Goal: Information Seeking & Learning: Learn about a topic

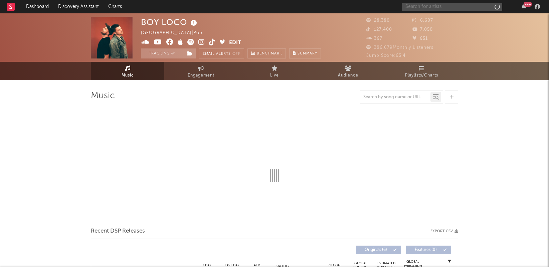
select select "6m"
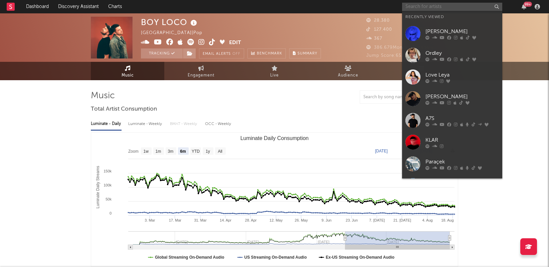
click at [453, 6] on input "text" at bounding box center [452, 7] width 100 height 8
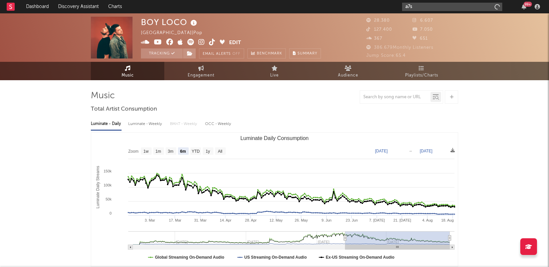
type input "a7s"
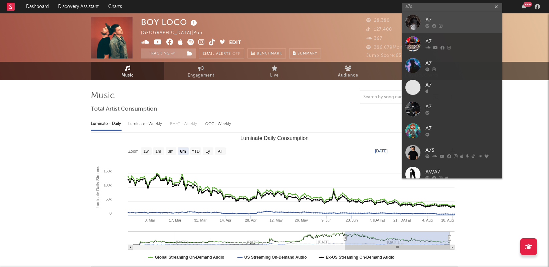
click at [464, 16] on link "A7" at bounding box center [452, 22] width 100 height 22
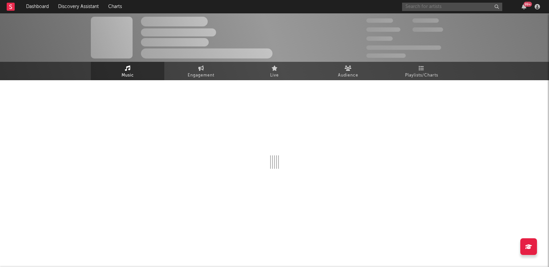
click at [441, 7] on input "text" at bounding box center [452, 7] width 100 height 8
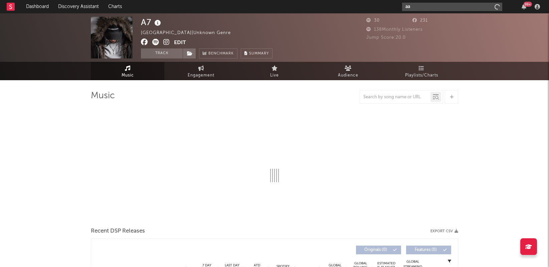
type input "aa7"
select select "1w"
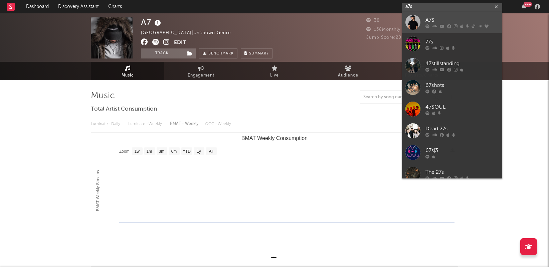
type input "a7s"
click at [450, 22] on div "A7S" at bounding box center [461, 20] width 73 height 8
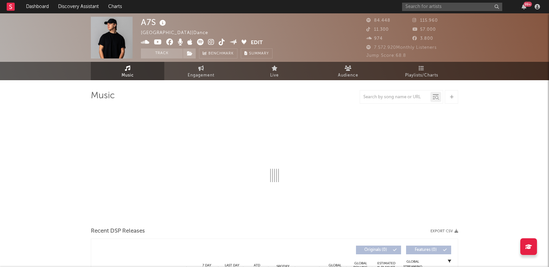
select select "6m"
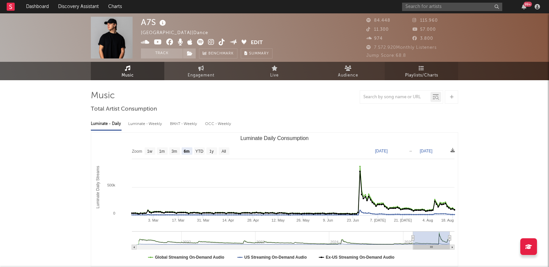
click at [408, 71] on span "Playlists/Charts" at bounding box center [421, 75] width 33 height 8
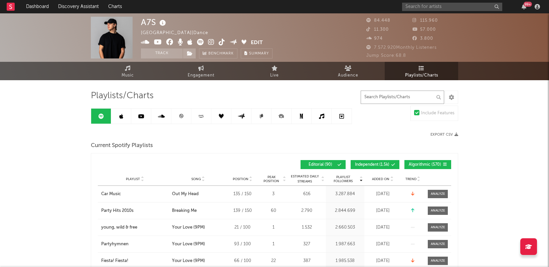
click at [418, 98] on input "text" at bounding box center [402, 96] width 83 height 13
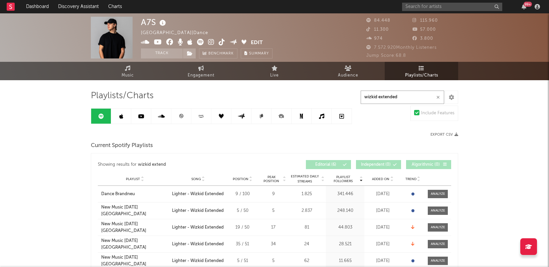
type input "wizkid extended"
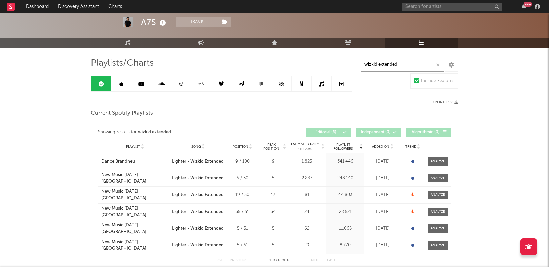
scroll to position [31, 0]
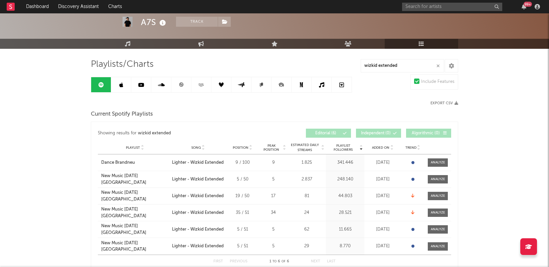
click at [121, 85] on icon at bounding box center [121, 84] width 4 height 5
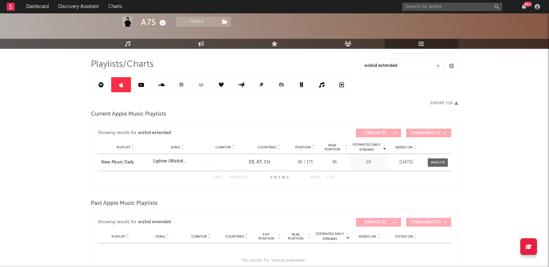
click at [142, 86] on icon at bounding box center [141, 84] width 6 height 5
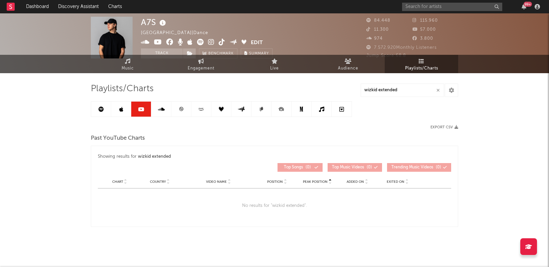
click at [161, 107] on icon at bounding box center [161, 109] width 7 height 5
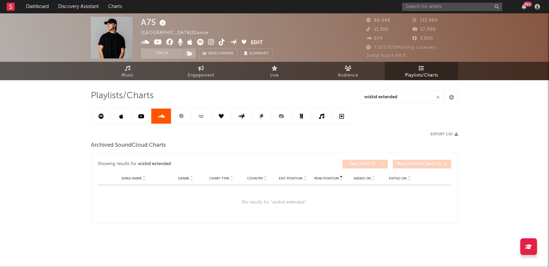
click at [179, 121] on link at bounding box center [181, 116] width 20 height 15
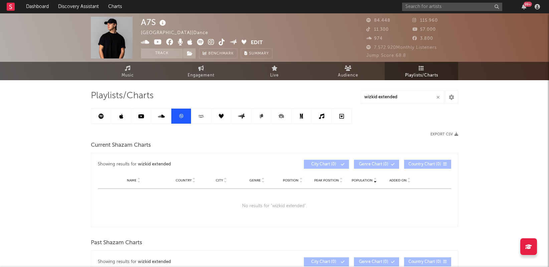
click at [200, 120] on link at bounding box center [201, 116] width 20 height 15
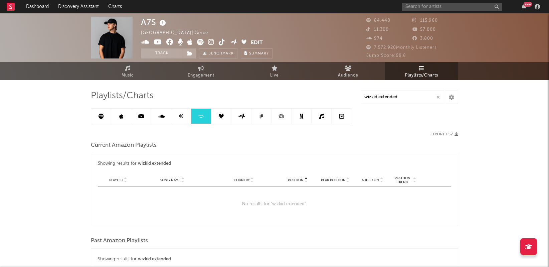
click at [220, 118] on icon at bounding box center [221, 116] width 5 height 5
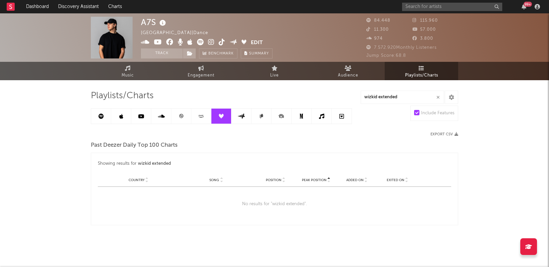
click at [243, 117] on icon at bounding box center [241, 116] width 8 height 5
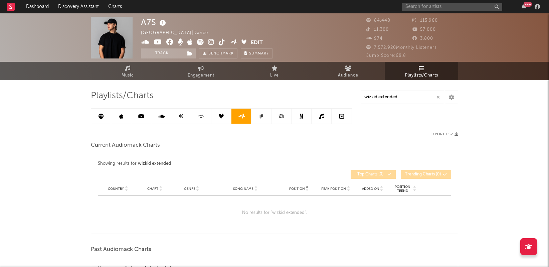
click at [260, 119] on link at bounding box center [261, 116] width 20 height 15
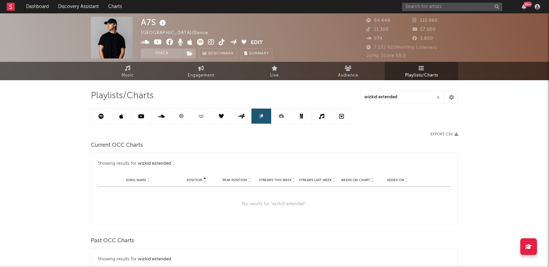
click at [101, 115] on icon at bounding box center [101, 116] width 5 height 5
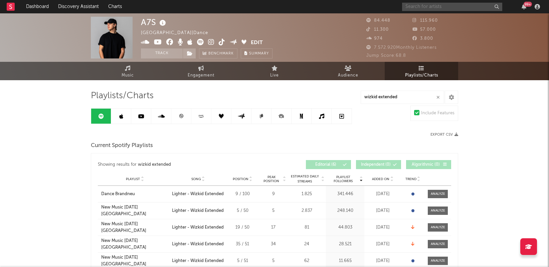
click at [417, 8] on input "text" at bounding box center [452, 7] width 100 height 8
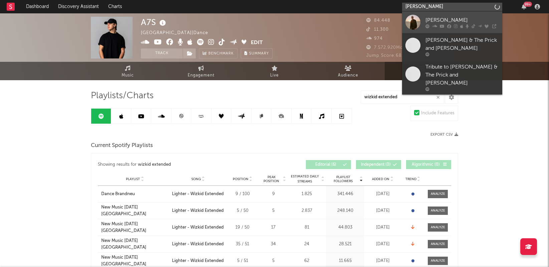
type input "[PERSON_NAME]"
click at [426, 20] on div "[PERSON_NAME]" at bounding box center [461, 20] width 73 height 8
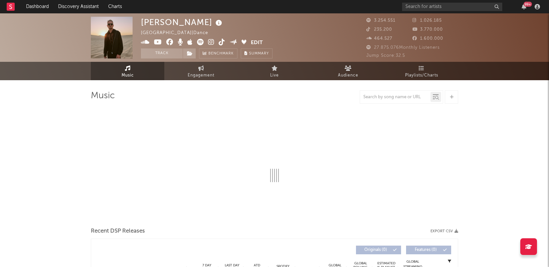
select select "6m"
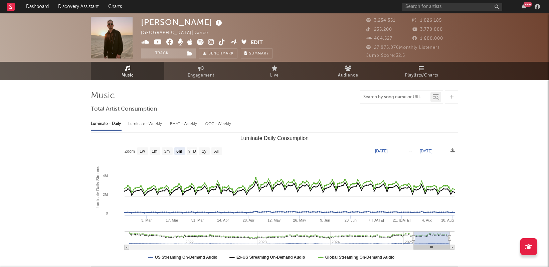
click at [385, 99] on input "text" at bounding box center [395, 96] width 70 height 5
type input "koppy remix"
click at [409, 68] on link "Playlists/Charts" at bounding box center [421, 71] width 73 height 18
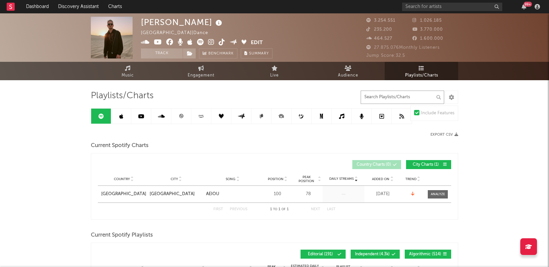
click at [385, 98] on input "text" at bounding box center [402, 96] width 83 height 13
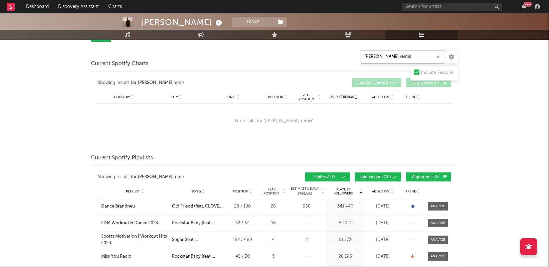
scroll to position [66, 0]
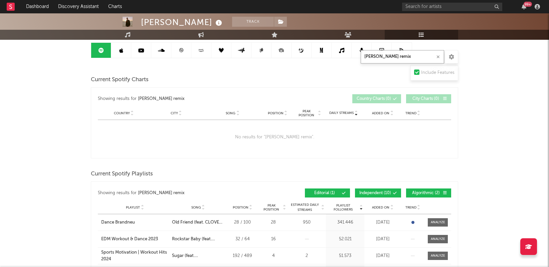
click at [364, 56] on input "koppy remix" at bounding box center [402, 56] width 83 height 13
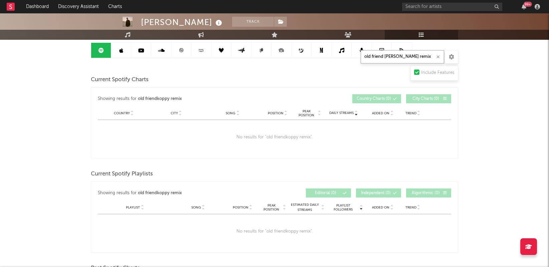
type input "old friend koppy remix"
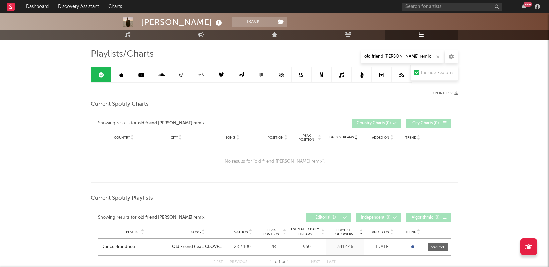
scroll to position [7, 0]
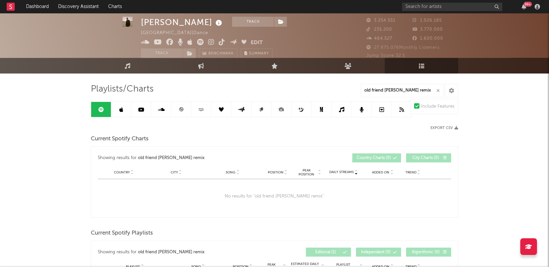
click at [122, 113] on link at bounding box center [121, 109] width 20 height 15
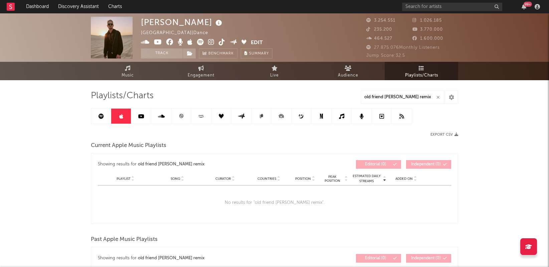
click at [141, 117] on icon at bounding box center [141, 116] width 6 height 5
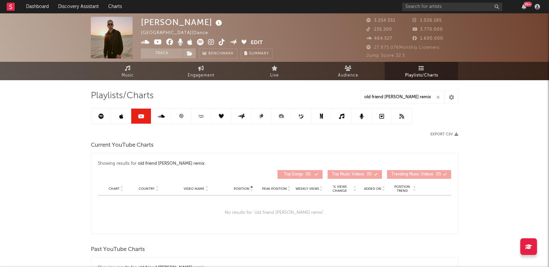
click at [160, 118] on icon at bounding box center [161, 116] width 7 height 5
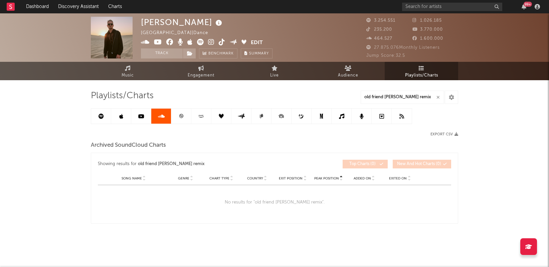
click at [185, 112] on link at bounding box center [181, 116] width 20 height 15
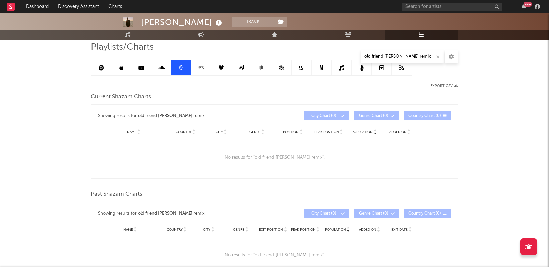
scroll to position [51, 0]
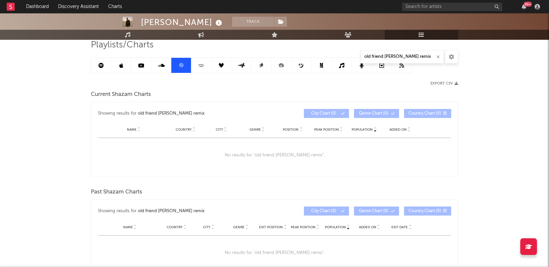
click at [202, 66] on icon at bounding box center [201, 65] width 8 height 5
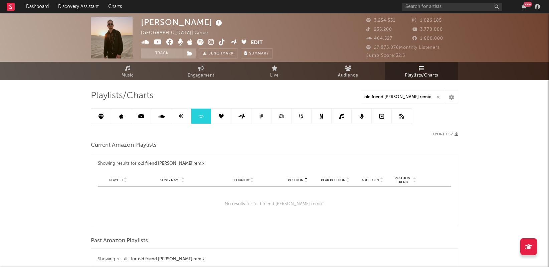
click at [432, 2] on div "99 +" at bounding box center [472, 6] width 140 height 13
click at [417, 7] on input "text" at bounding box center [452, 7] width 100 height 8
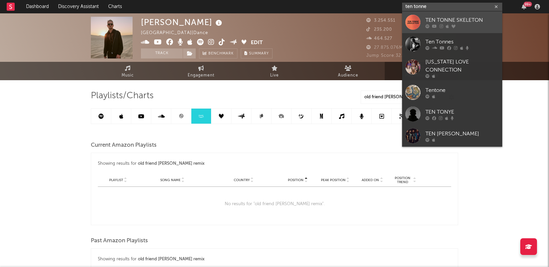
type input "ten tonne"
click at [457, 24] on div at bounding box center [461, 26] width 73 height 4
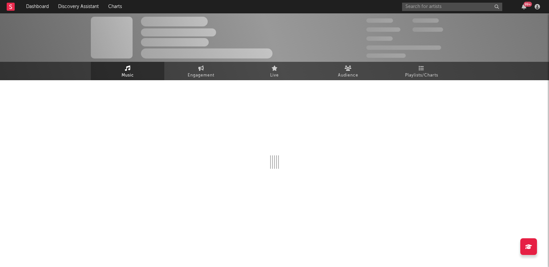
select select "6m"
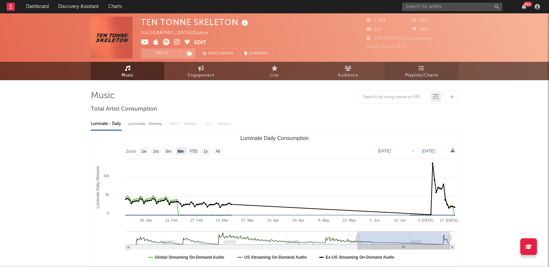
click at [413, 76] on span "Playlists/Charts" at bounding box center [421, 75] width 33 height 8
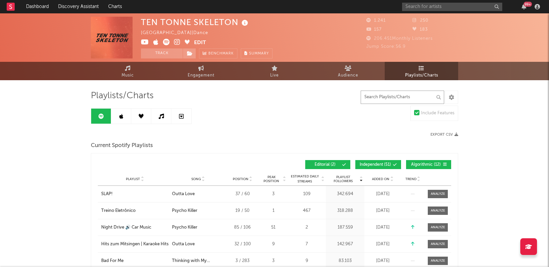
click at [402, 98] on input "text" at bounding box center [402, 96] width 83 height 13
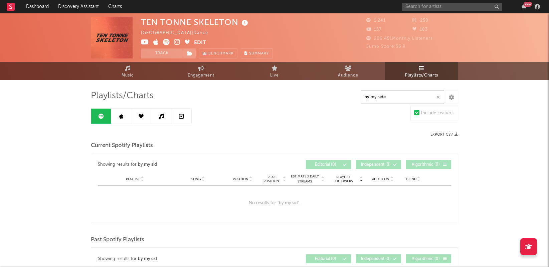
type input "by my side"
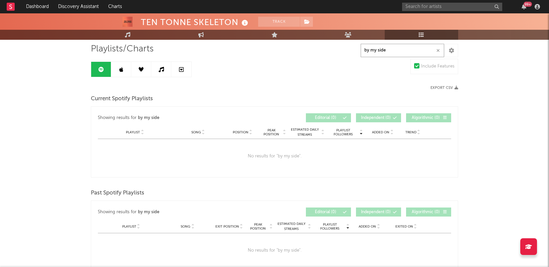
scroll to position [20, 0]
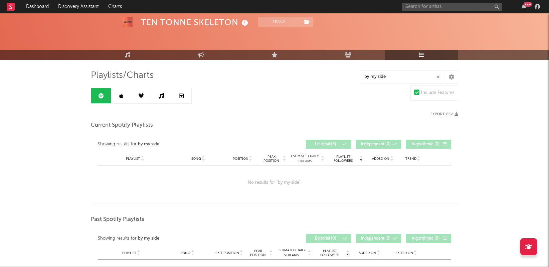
click at [121, 91] on link at bounding box center [121, 95] width 20 height 15
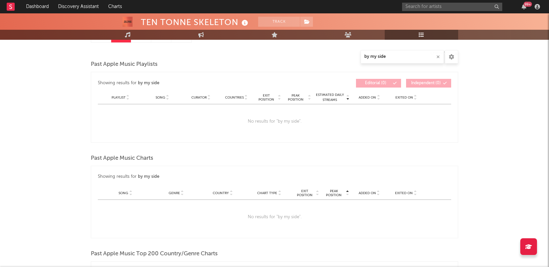
scroll to position [30, 0]
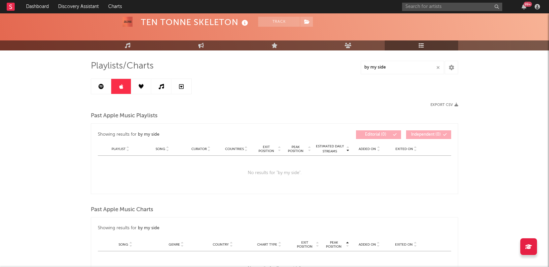
click at [138, 84] on link at bounding box center [141, 86] width 20 height 15
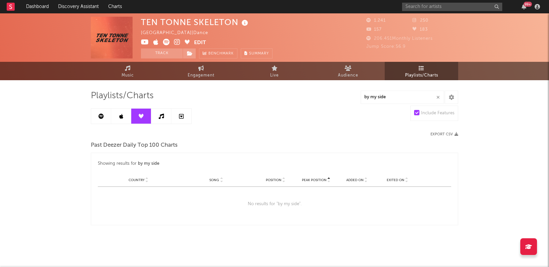
click at [167, 110] on link at bounding box center [161, 116] width 20 height 15
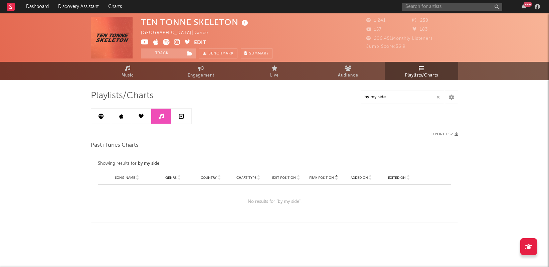
click at [182, 119] on icon at bounding box center [181, 116] width 5 height 5
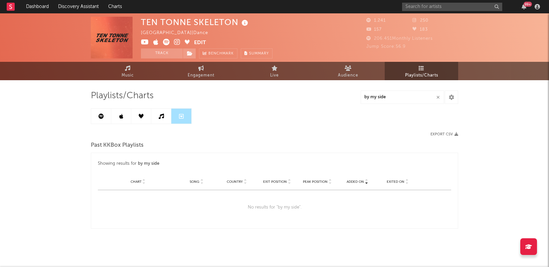
click at [98, 114] on link at bounding box center [101, 116] width 20 height 15
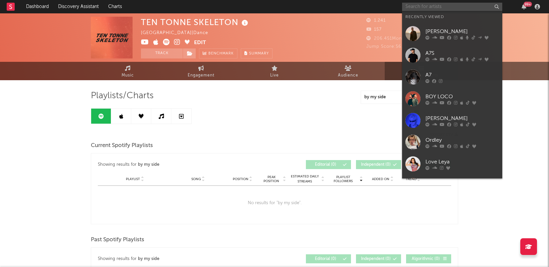
click at [435, 5] on input "text" at bounding box center [452, 7] width 100 height 8
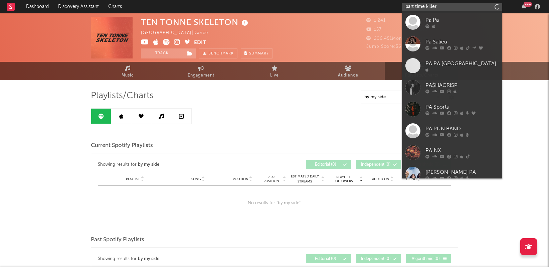
type input "part time killer"
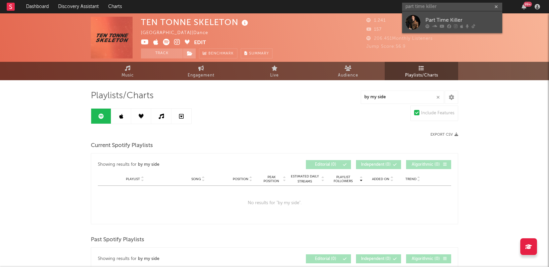
click at [443, 18] on div "Part Time Killer" at bounding box center [461, 20] width 73 height 8
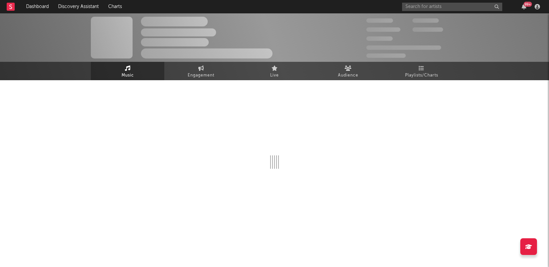
select select "6m"
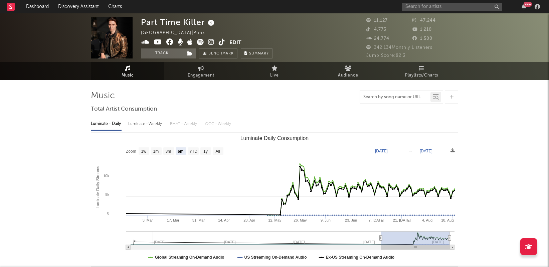
click at [372, 96] on input "text" at bounding box center [395, 96] width 70 height 5
type input "summer in my ears"
click at [419, 75] on span "Playlists/Charts" at bounding box center [421, 75] width 33 height 8
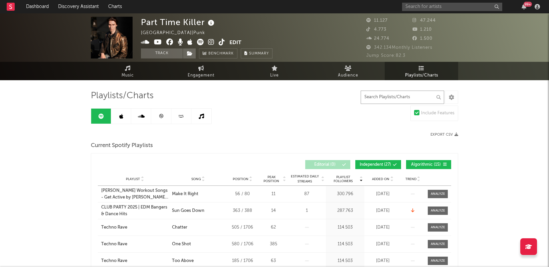
click at [395, 97] on input "text" at bounding box center [402, 96] width 83 height 13
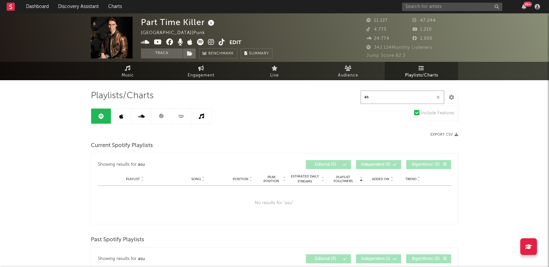
type input "a"
type input "summer in my ears"
click at [124, 120] on link at bounding box center [121, 116] width 20 height 15
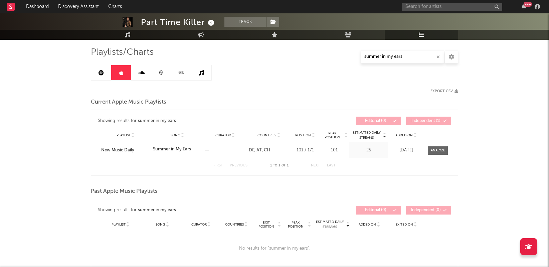
scroll to position [44, 0]
click at [140, 72] on icon at bounding box center [141, 71] width 7 height 5
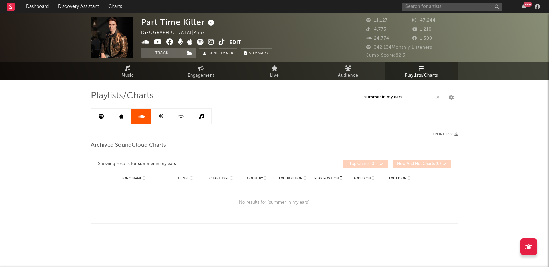
click at [165, 116] on link at bounding box center [161, 116] width 20 height 15
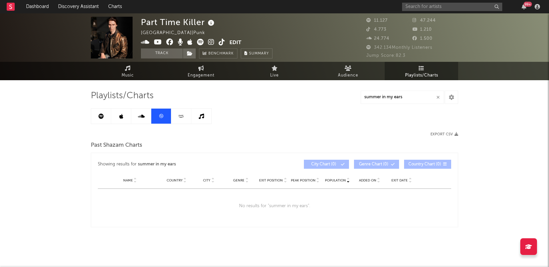
click at [176, 118] on link at bounding box center [181, 116] width 20 height 15
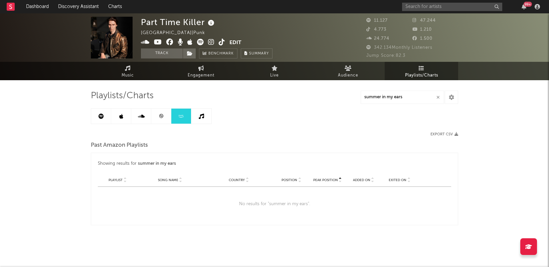
click at [206, 118] on link at bounding box center [201, 116] width 20 height 15
click at [104, 115] on link at bounding box center [101, 116] width 20 height 15
